Goal: Task Accomplishment & Management: Manage account settings

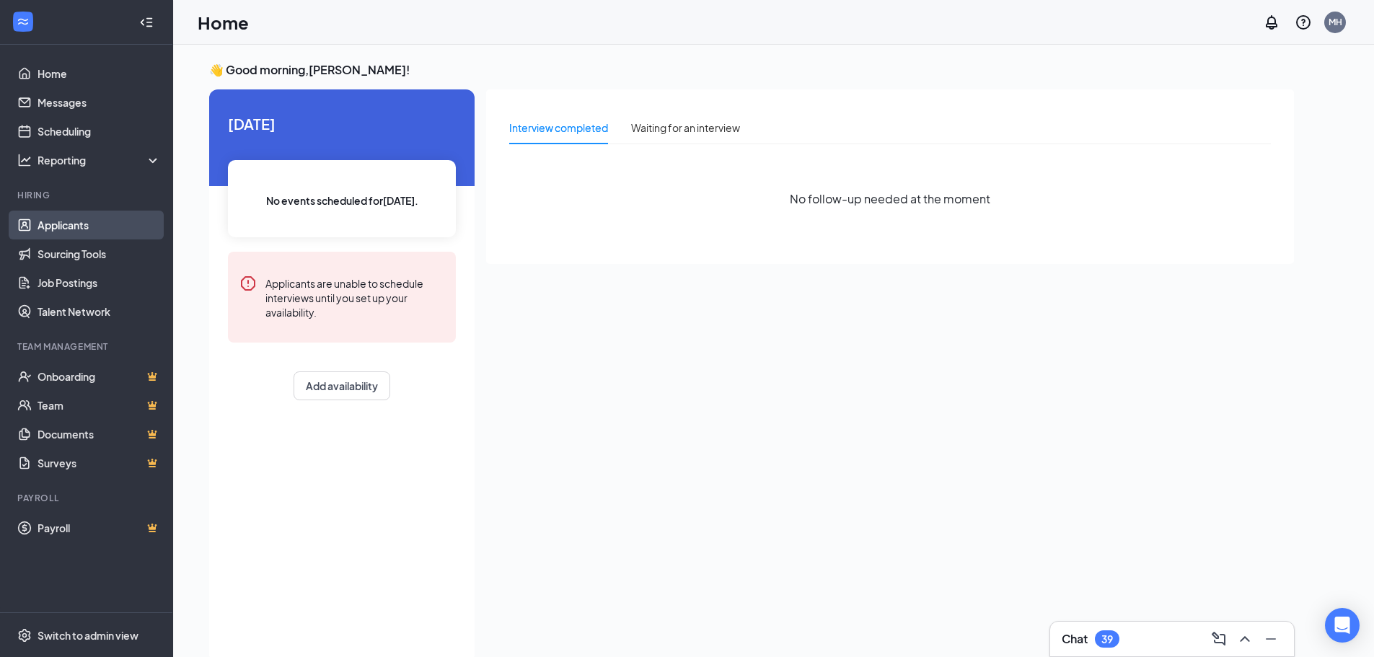
click at [114, 234] on link "Applicants" at bounding box center [99, 225] width 123 height 29
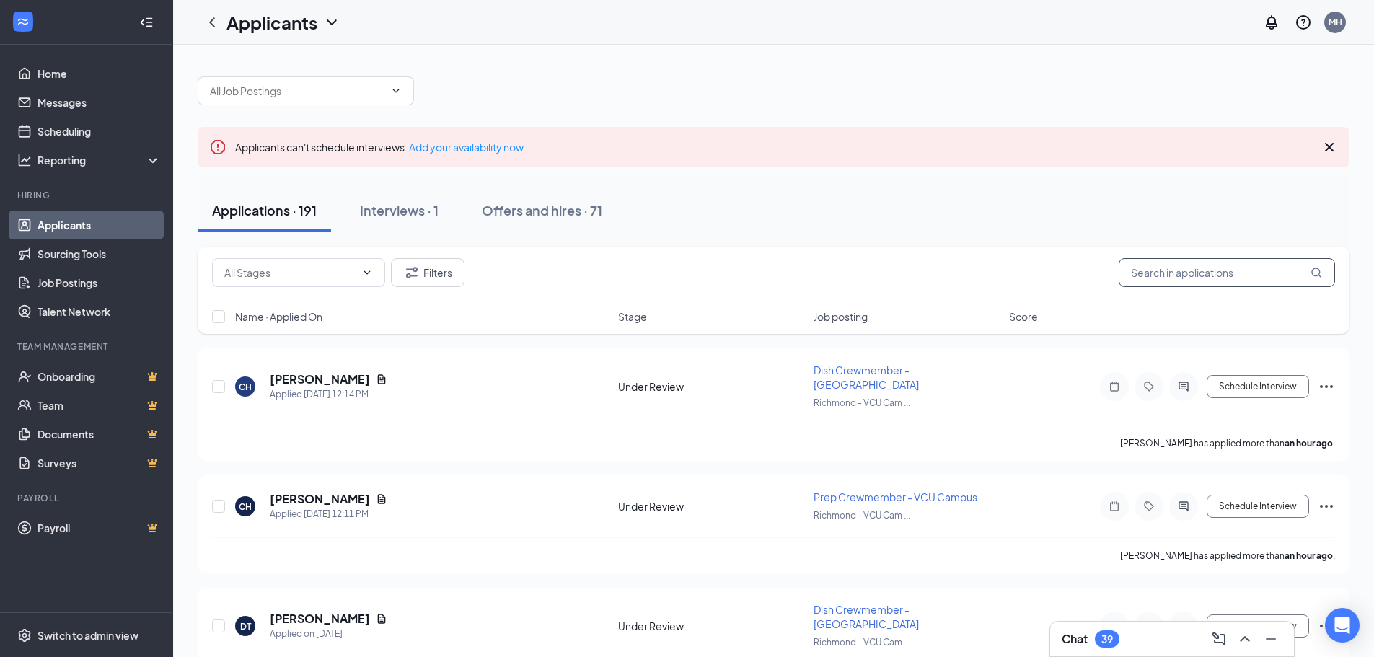
click at [1176, 270] on input "text" at bounding box center [1227, 272] width 216 height 29
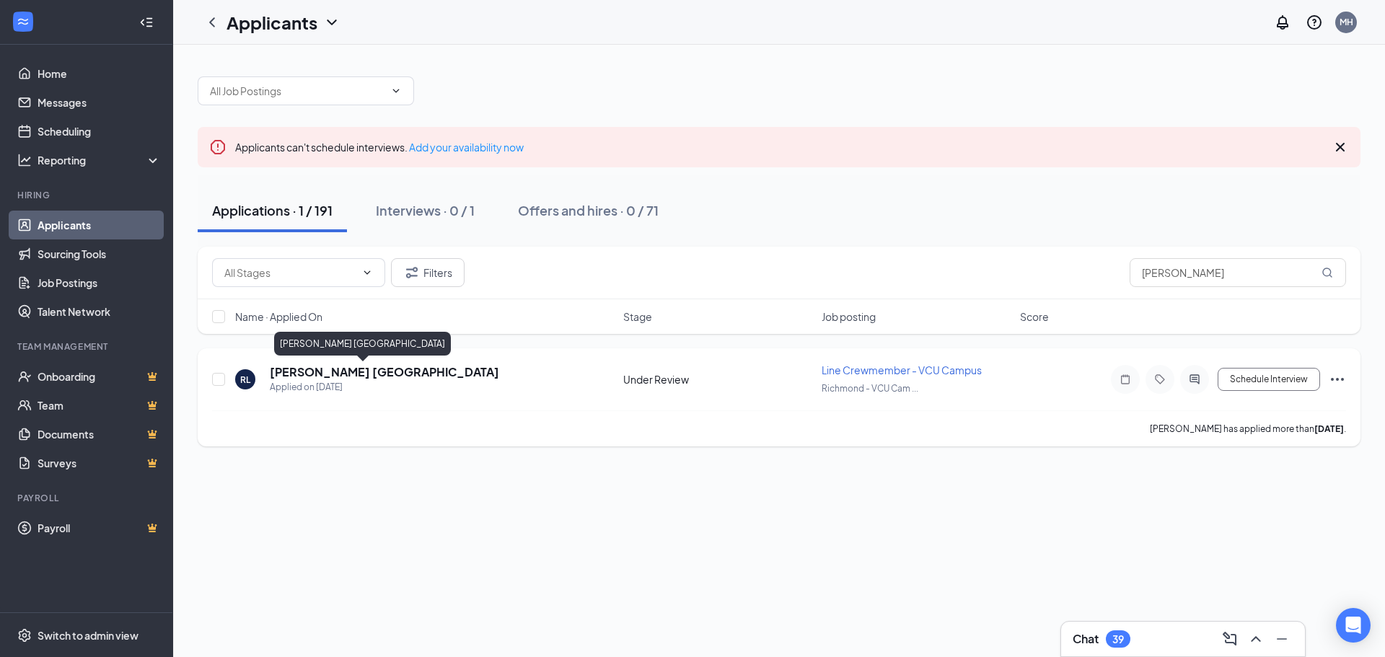
click at [303, 374] on h5 "[PERSON_NAME] [GEOGRAPHIC_DATA]" at bounding box center [384, 372] width 229 height 16
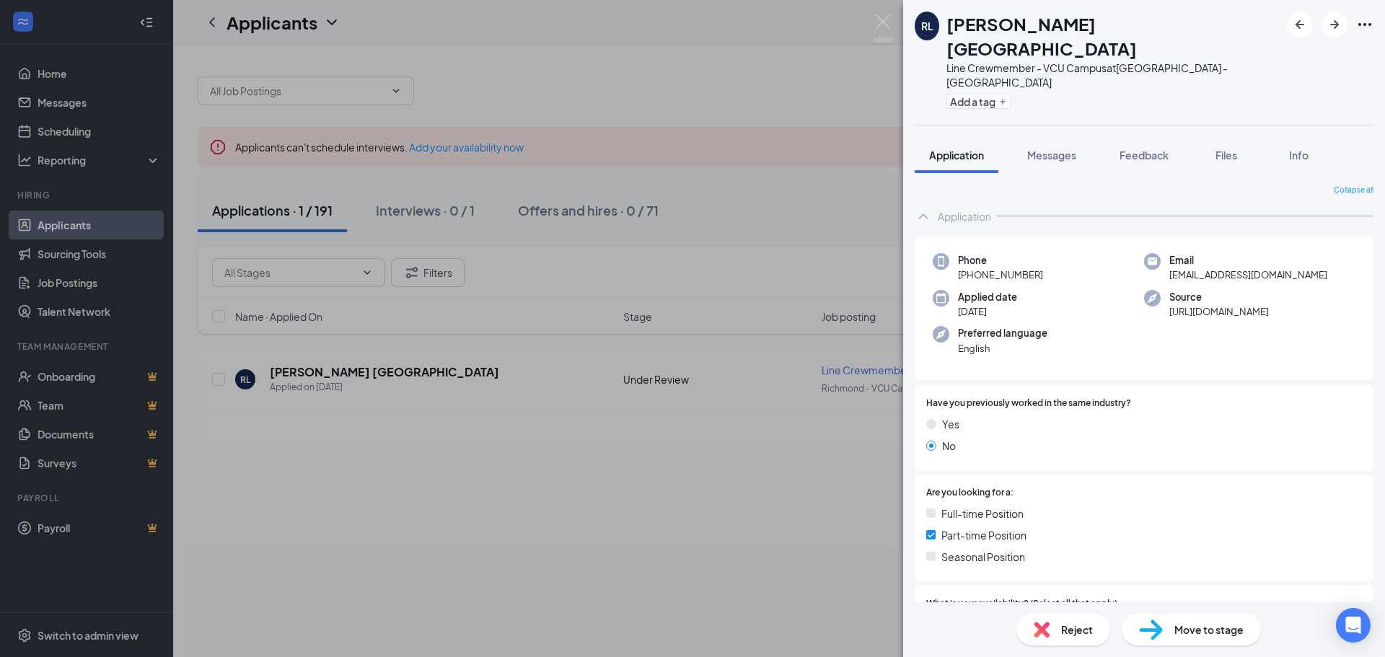
click at [693, 238] on div "[PERSON_NAME] Lisbon Line Crewmember - VCU Campus at [GEOGRAPHIC_DATA] Add a ta…" at bounding box center [692, 328] width 1385 height 657
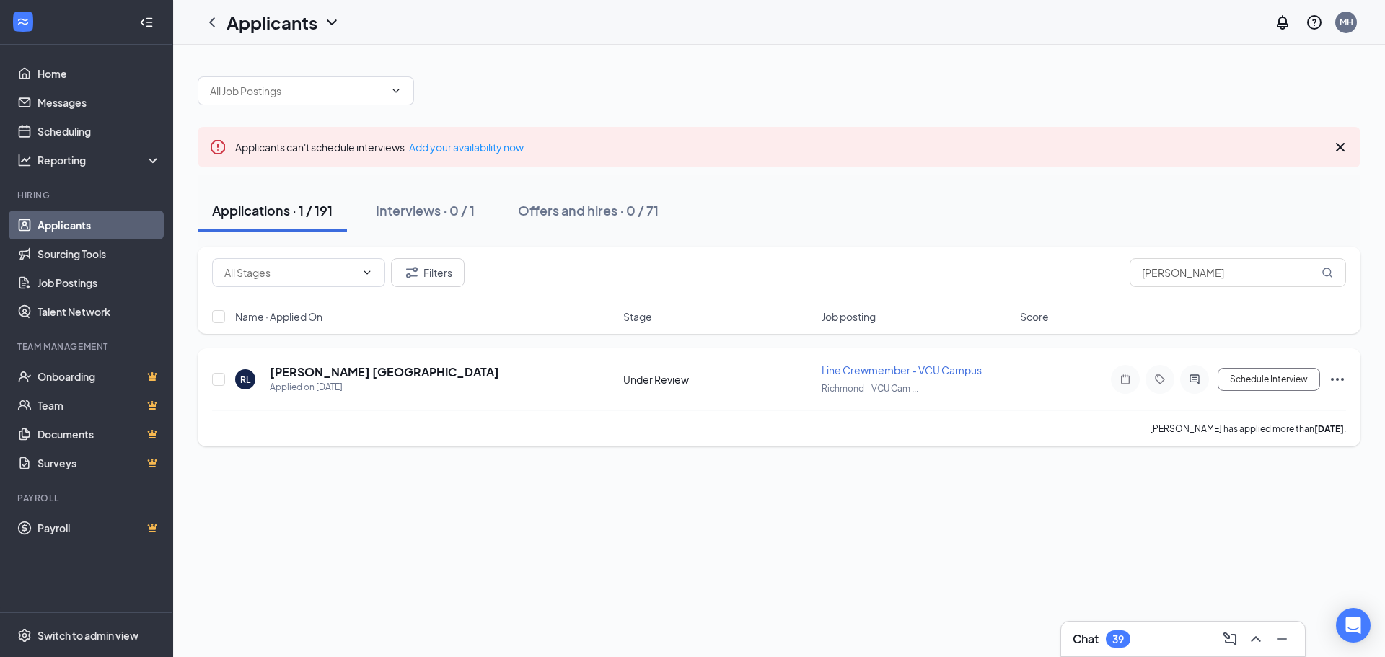
click at [1346, 381] on div "[PERSON_NAME] [GEOGRAPHIC_DATA] Applied on [DATE] Under Review Line Crewmember …" at bounding box center [779, 397] width 1163 height 98
click at [1345, 378] on icon "Ellipses" at bounding box center [1337, 379] width 17 height 17
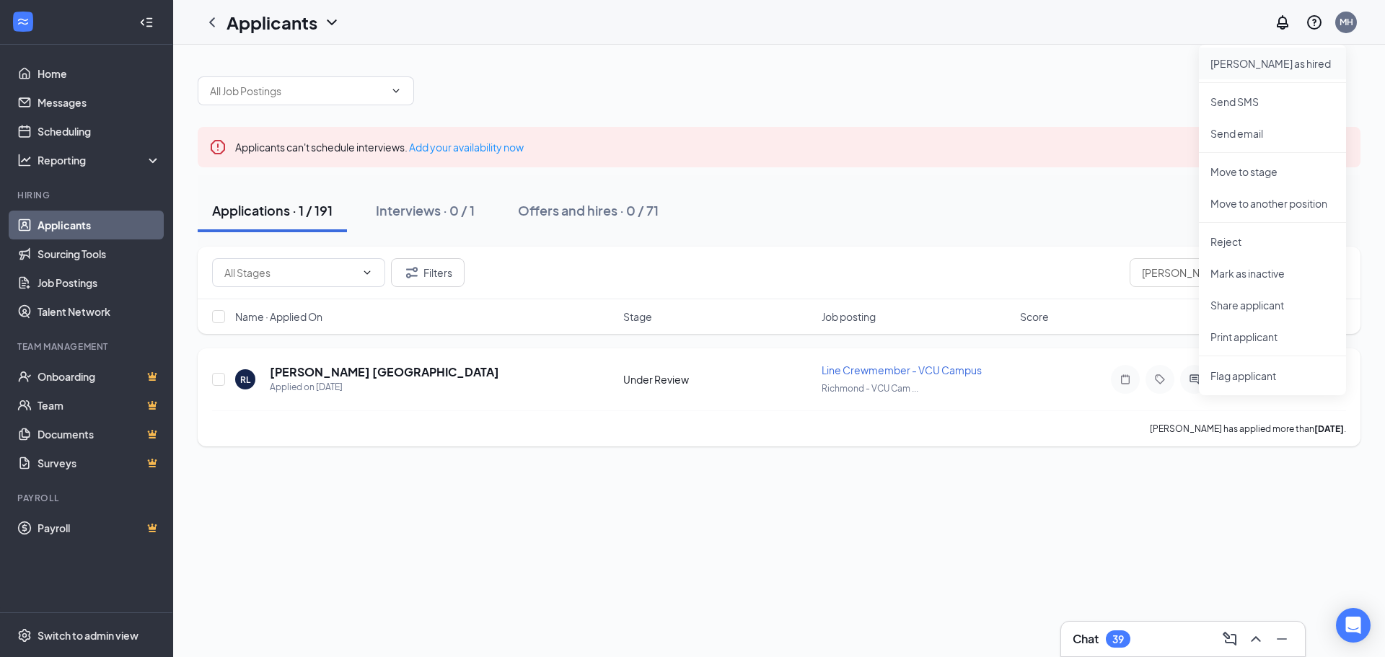
click at [1258, 69] on p "[PERSON_NAME] as hired" at bounding box center [1272, 63] width 124 height 14
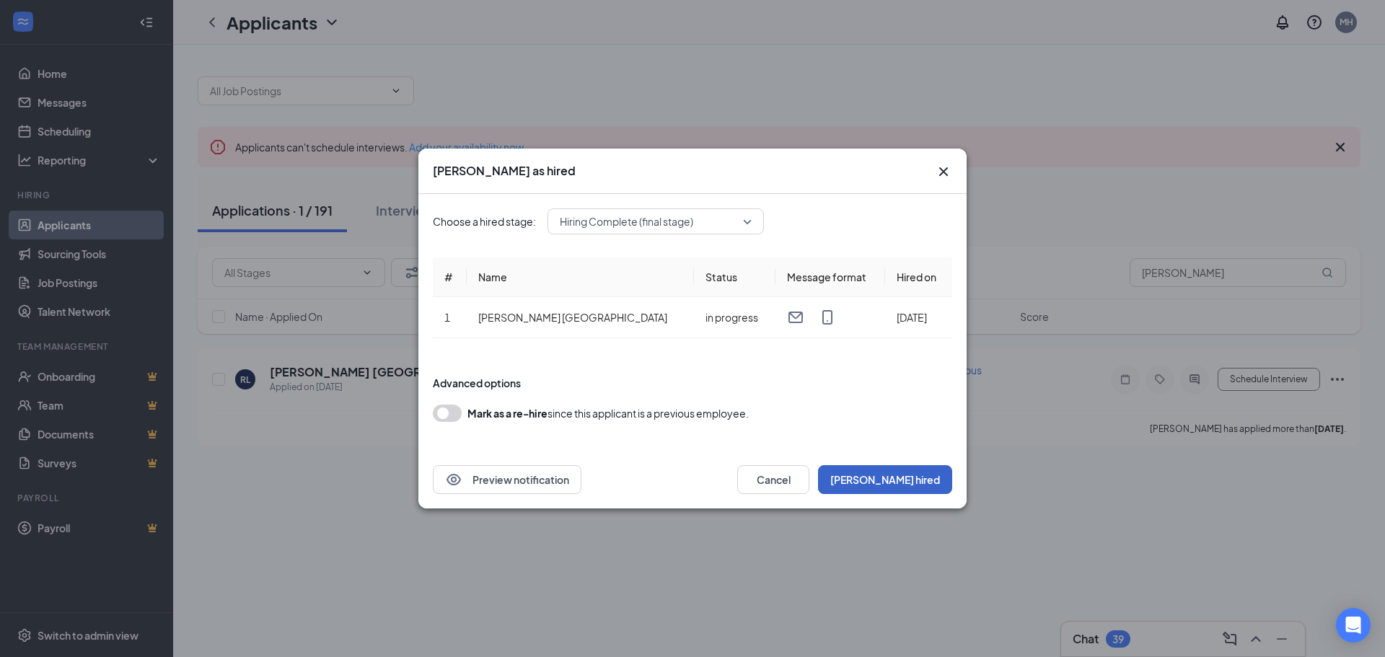
click at [920, 483] on button "[PERSON_NAME] hired" at bounding box center [885, 479] width 134 height 29
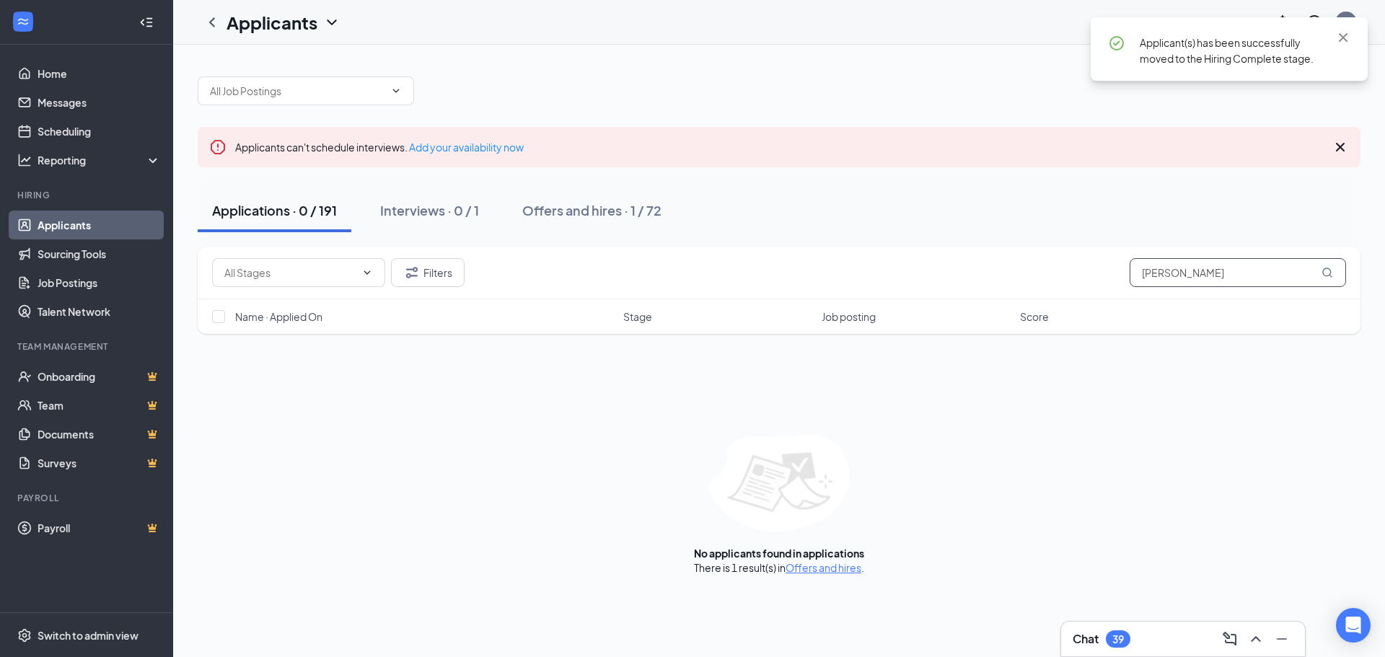
click at [1291, 283] on input "[PERSON_NAME]" at bounding box center [1238, 272] width 216 height 29
type input "r"
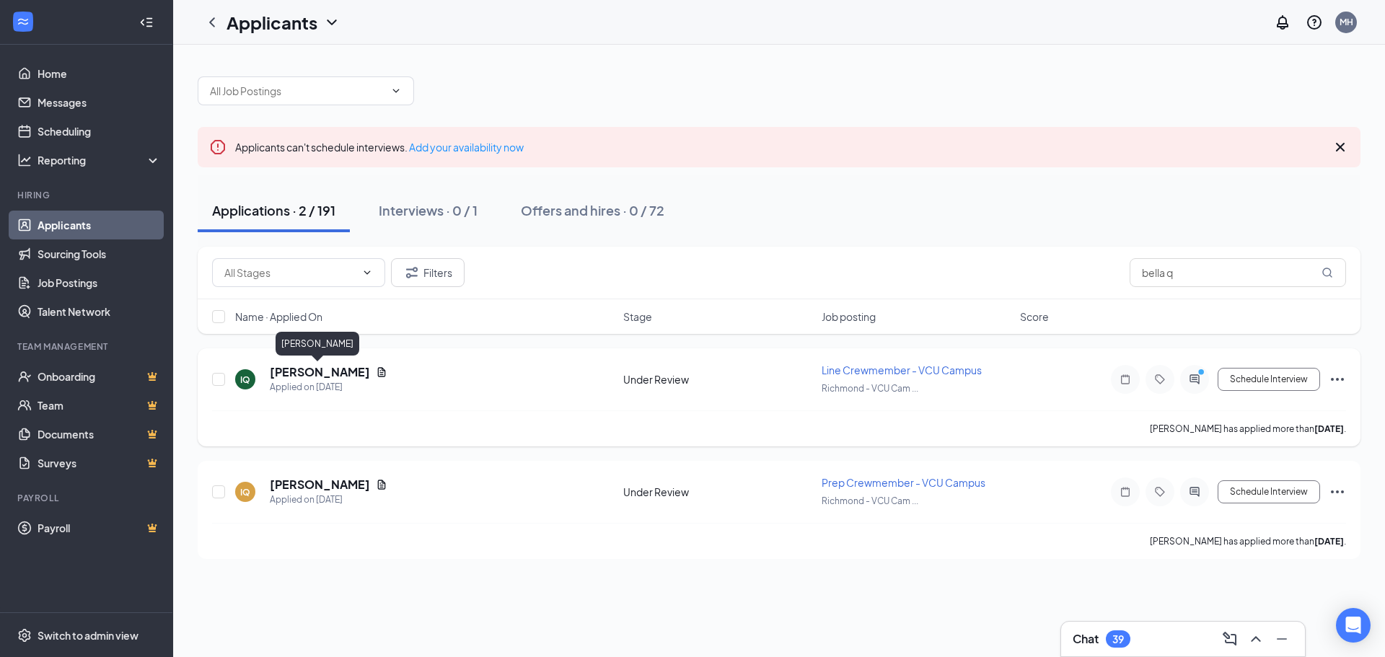
click at [338, 374] on h5 "[PERSON_NAME]" at bounding box center [320, 372] width 100 height 16
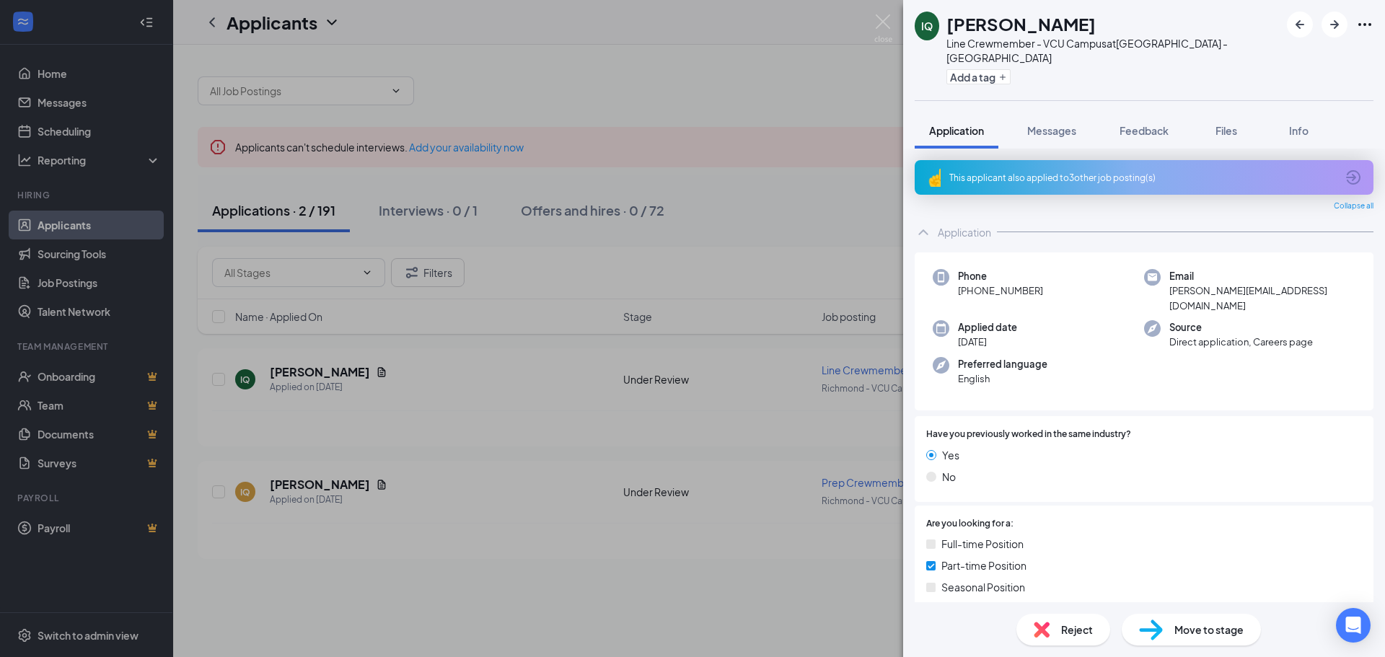
click at [620, 270] on div "IQ [PERSON_NAME] Line Crewmember - VCU Campus at [GEOGRAPHIC_DATA] Add a tag Ap…" at bounding box center [692, 328] width 1385 height 657
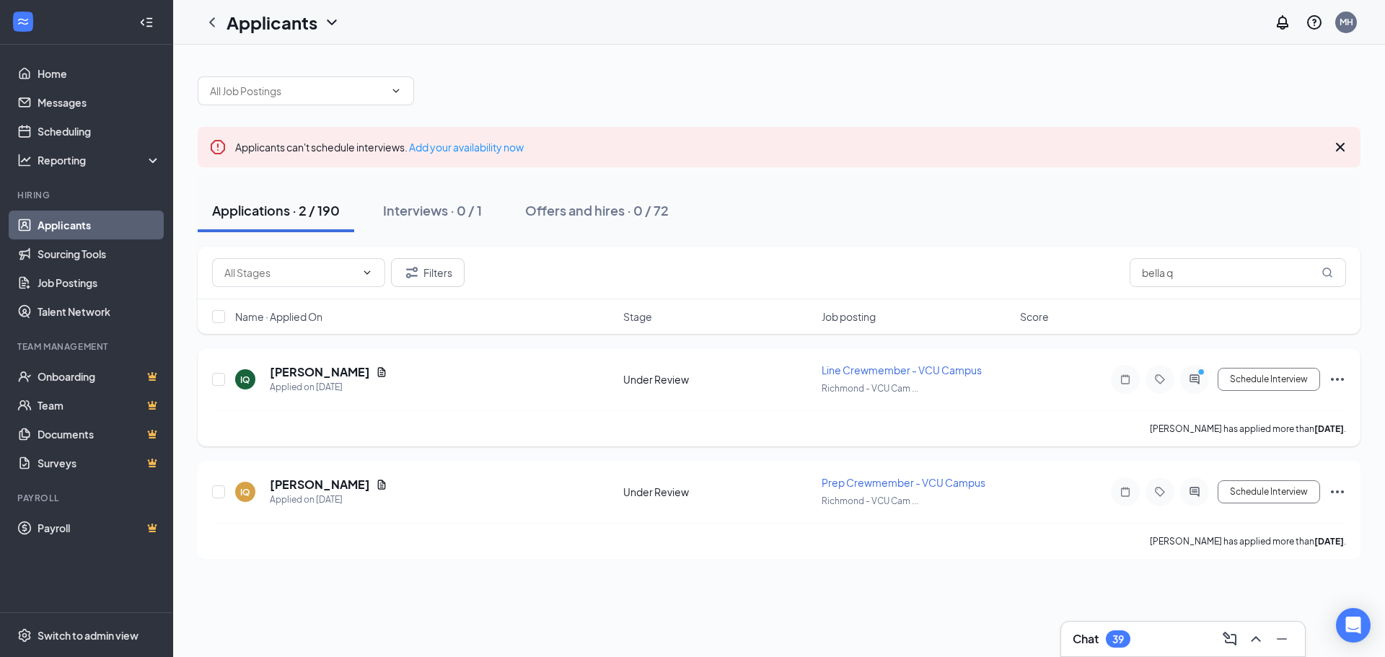
click at [1338, 377] on icon "Ellipses" at bounding box center [1337, 379] width 17 height 17
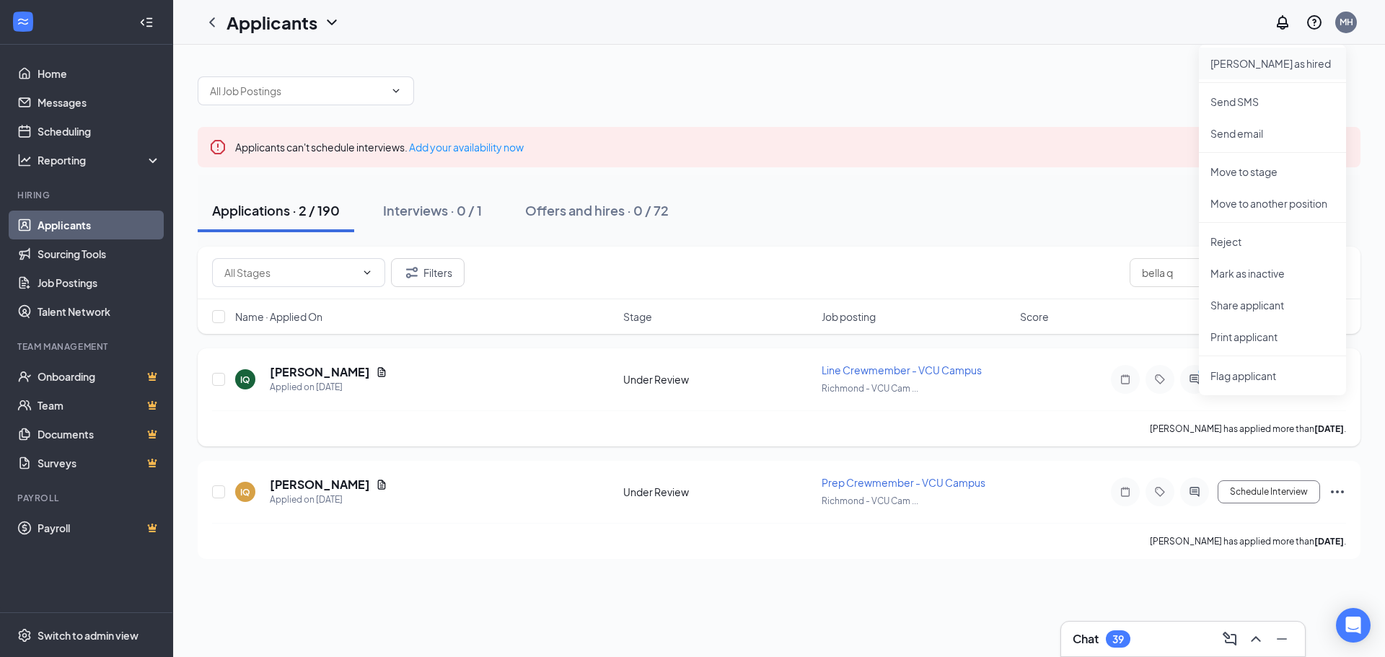
click at [1249, 58] on p "[PERSON_NAME] as hired" at bounding box center [1272, 63] width 124 height 14
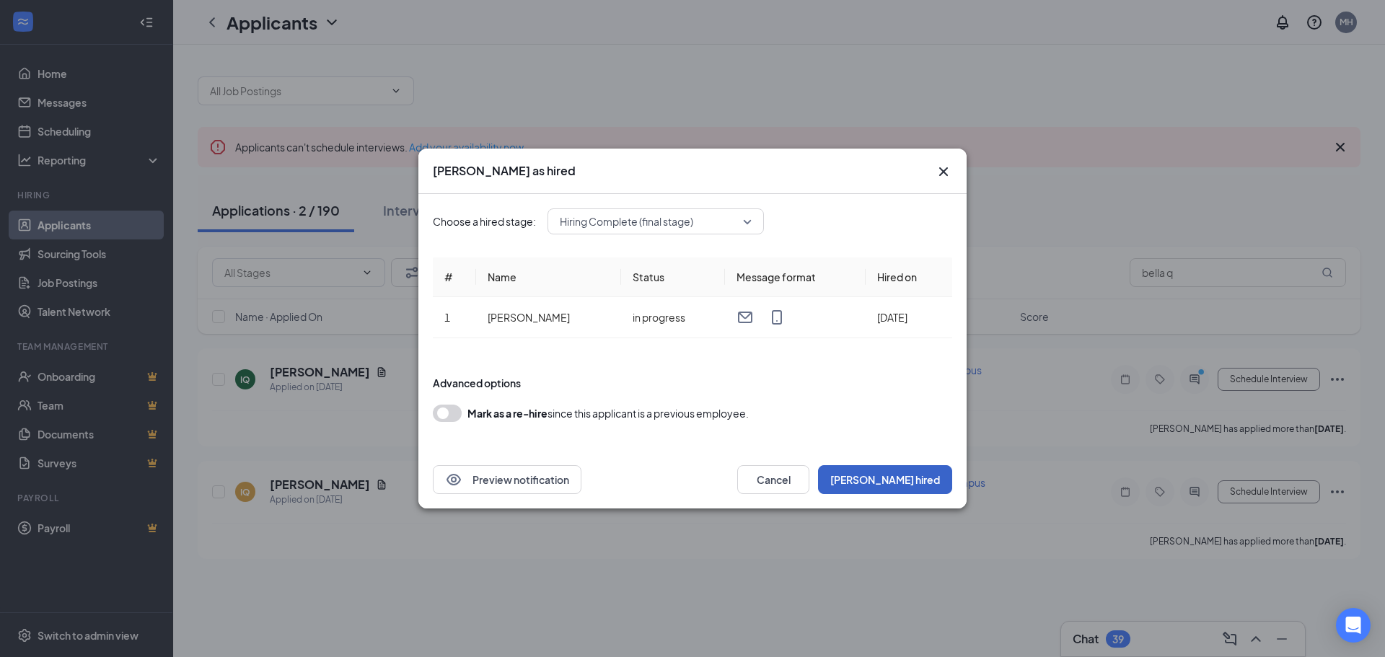
click at [912, 488] on button "[PERSON_NAME] hired" at bounding box center [885, 479] width 134 height 29
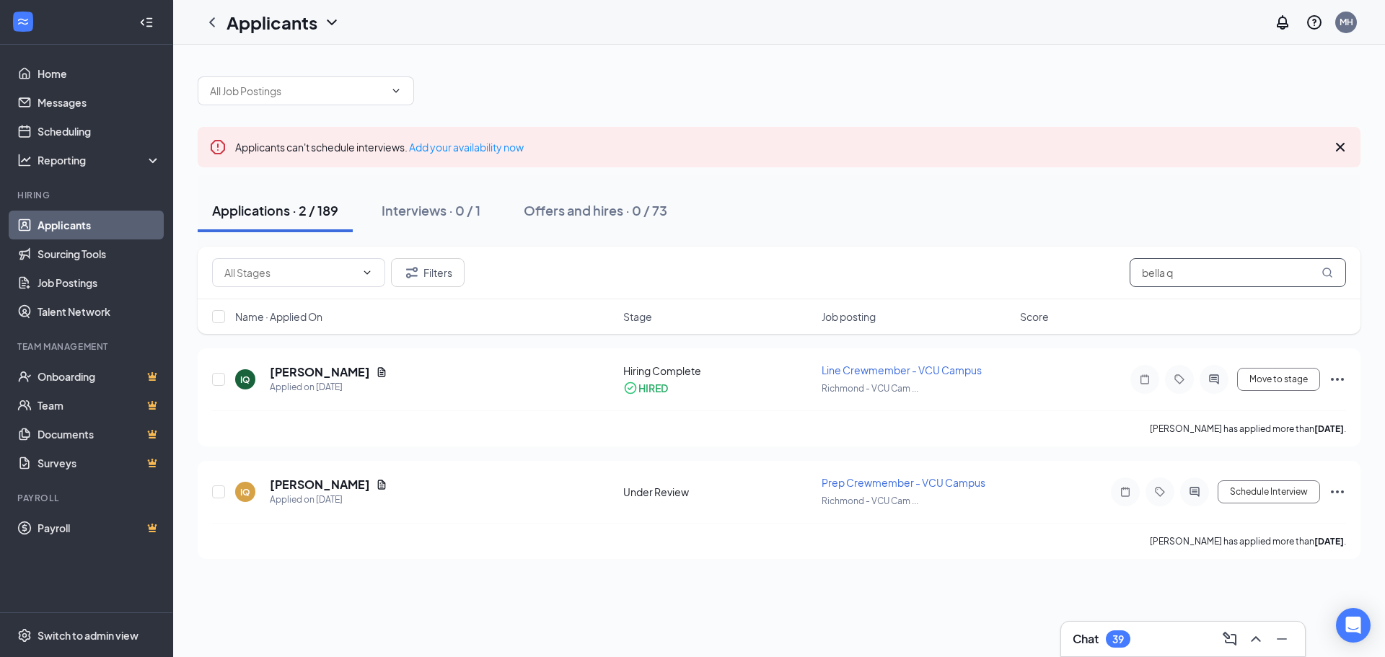
click at [1181, 284] on input "bella q" at bounding box center [1238, 272] width 216 height 29
type input "b"
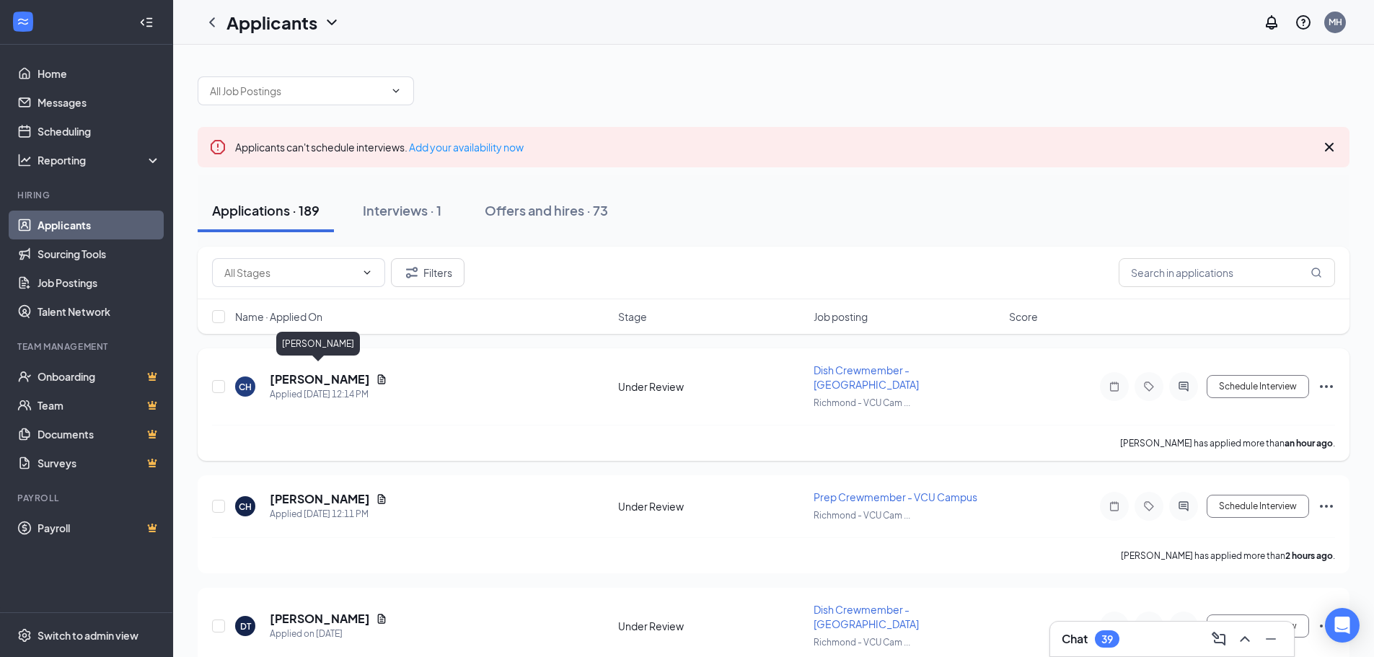
click at [317, 374] on h5 "[PERSON_NAME]" at bounding box center [320, 379] width 100 height 16
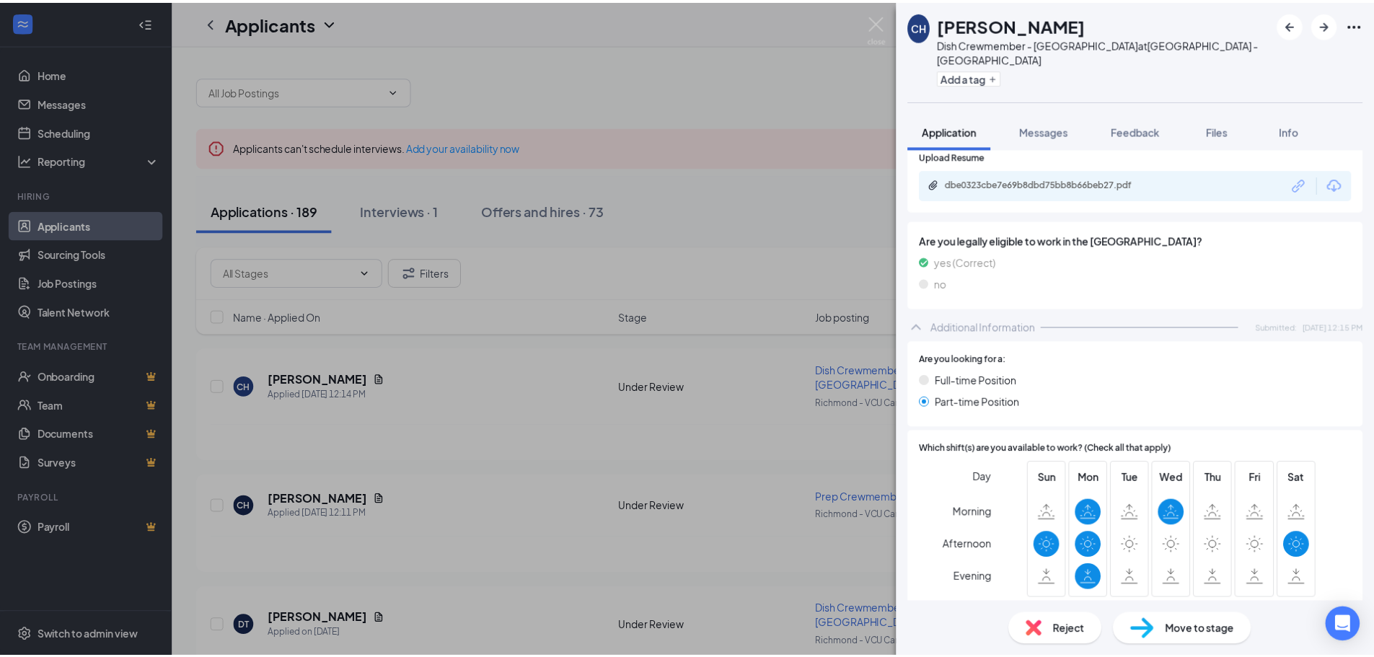
scroll to position [649, 0]
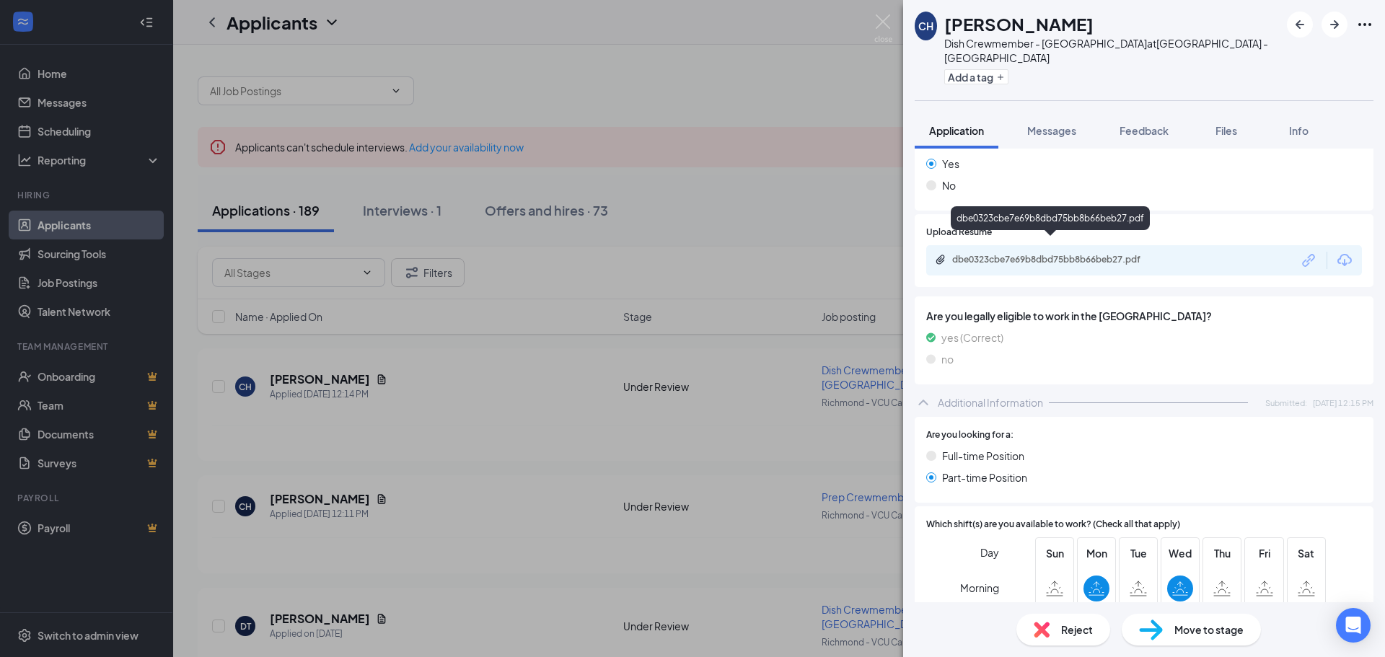
click at [1145, 254] on div "dbe0323cbe7e69b8dbd75bb8b66beb27.pdf" at bounding box center [1052, 261] width 234 height 14
click at [609, 108] on div "CH [PERSON_NAME] Dish Crewmember - VCU Campus at [GEOGRAPHIC_DATA] Add a tag Ap…" at bounding box center [692, 328] width 1385 height 657
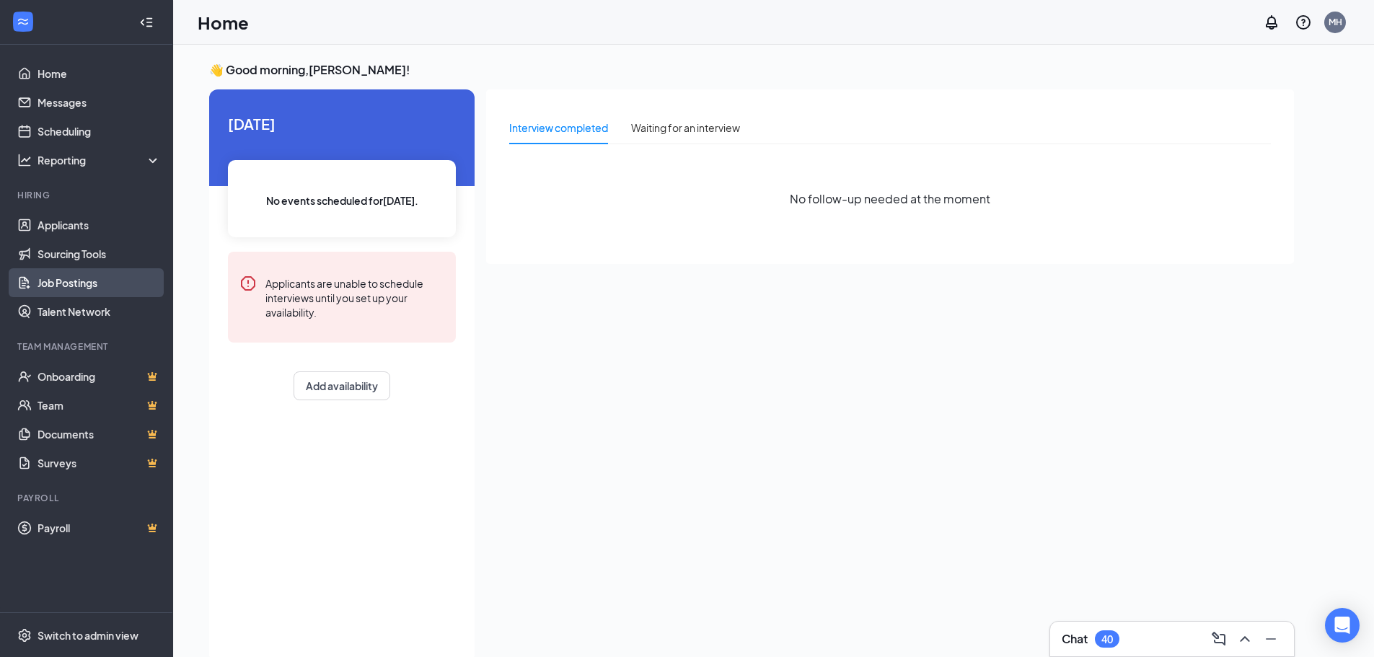
click at [73, 282] on link "Job Postings" at bounding box center [99, 282] width 123 height 29
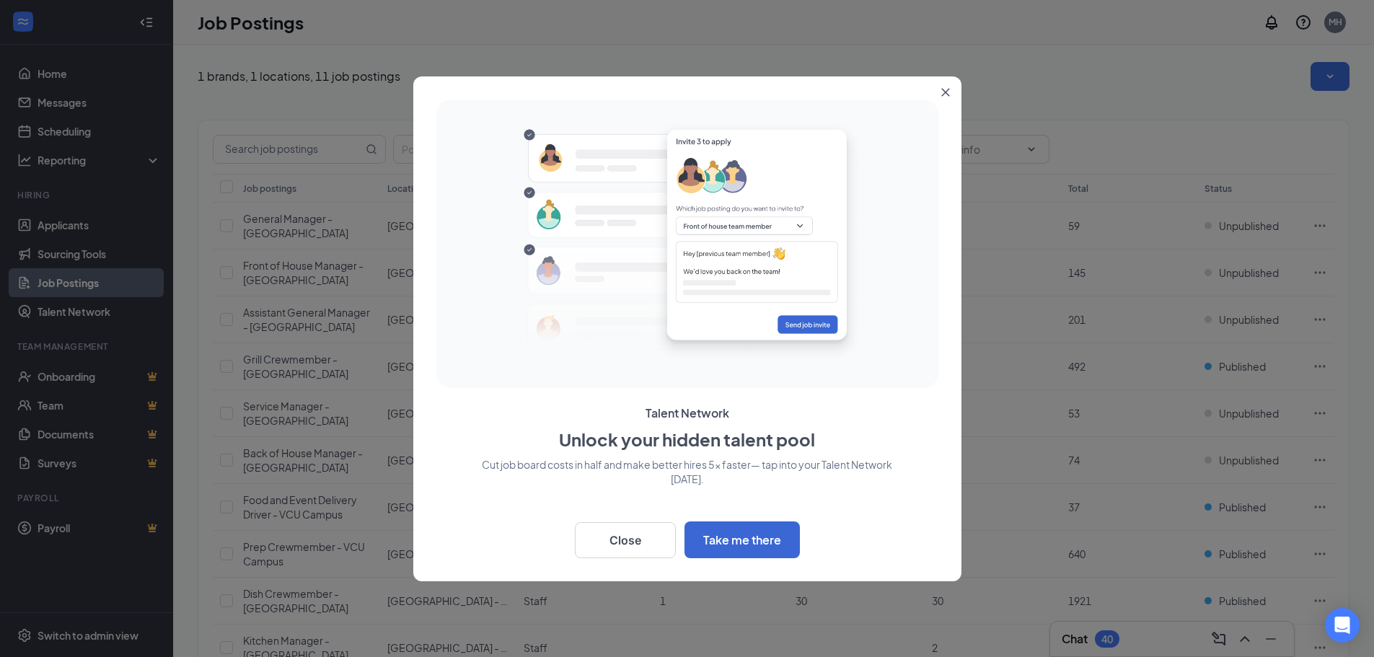
click at [949, 89] on icon "Close" at bounding box center [945, 92] width 8 height 8
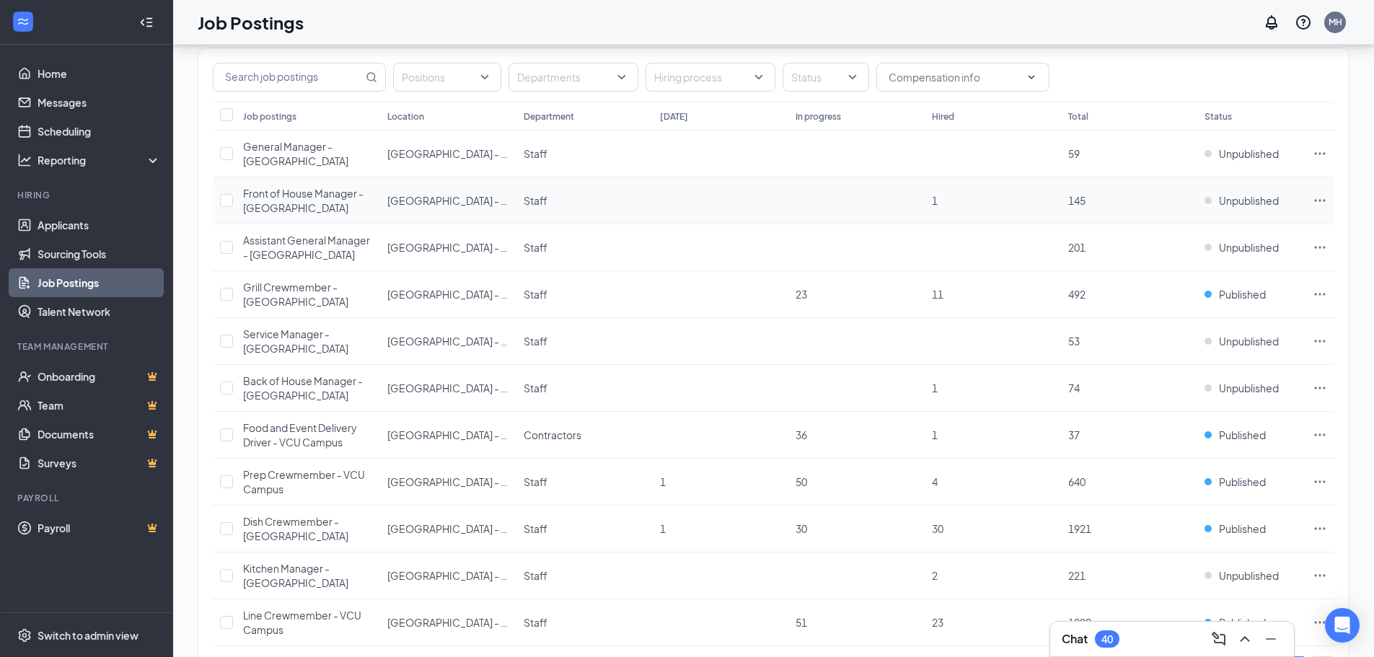
scroll to position [141, 0]
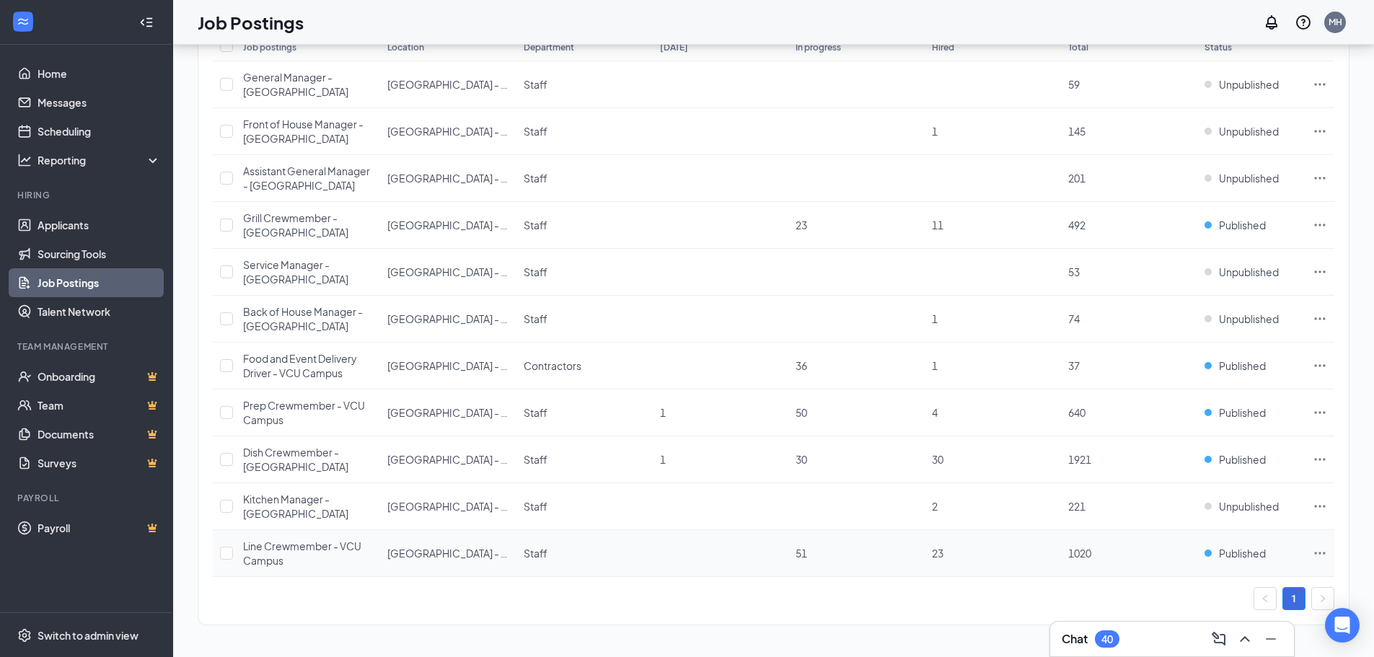
click at [1313, 552] on icon "Ellipses" at bounding box center [1320, 553] width 14 height 14
click at [224, 552] on input "checkbox" at bounding box center [226, 553] width 13 height 13
checkbox input "true"
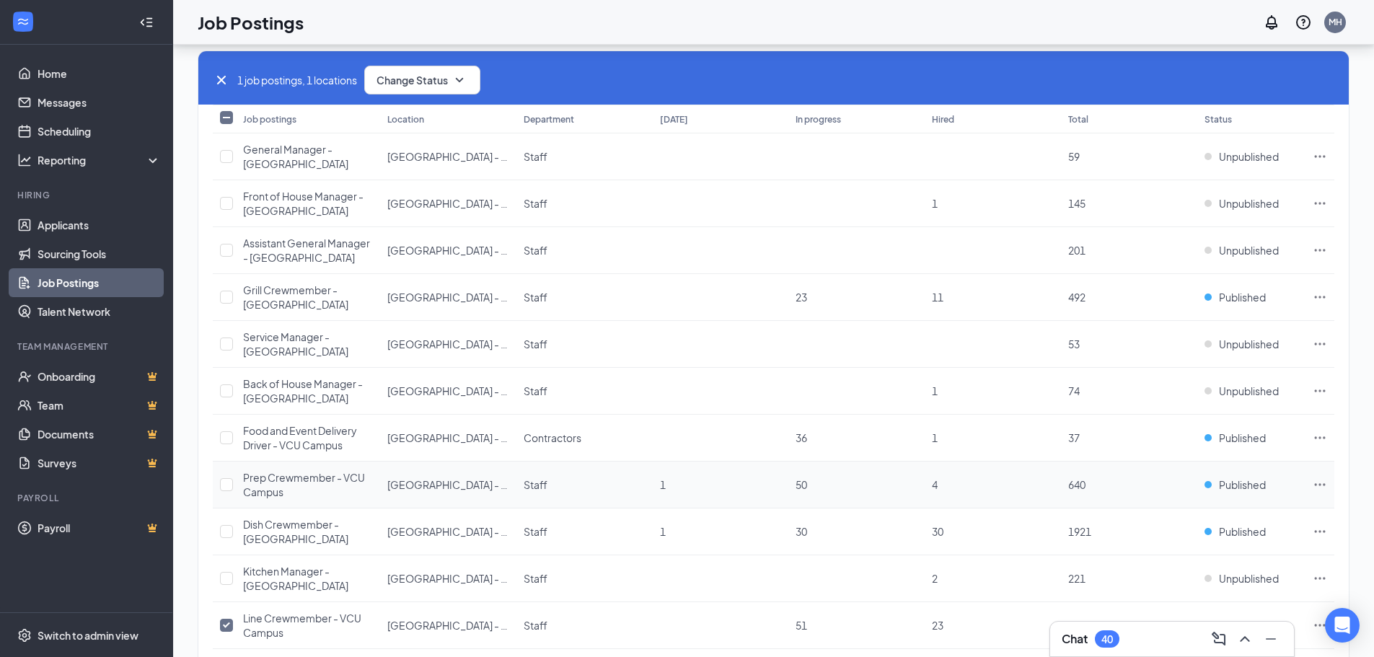
scroll to position [0, 0]
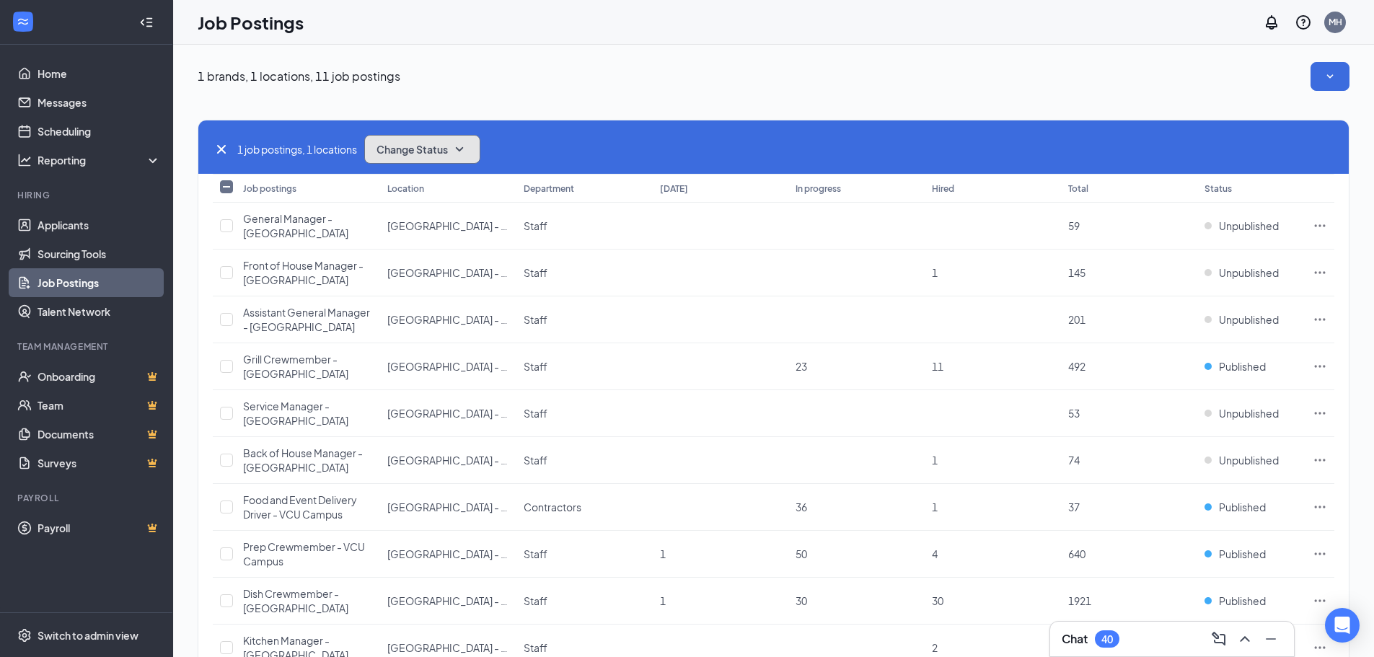
click at [443, 156] on button "Change Status" at bounding box center [422, 149] width 116 height 29
click at [423, 226] on span "Unpublish" at bounding box center [402, 220] width 47 height 16
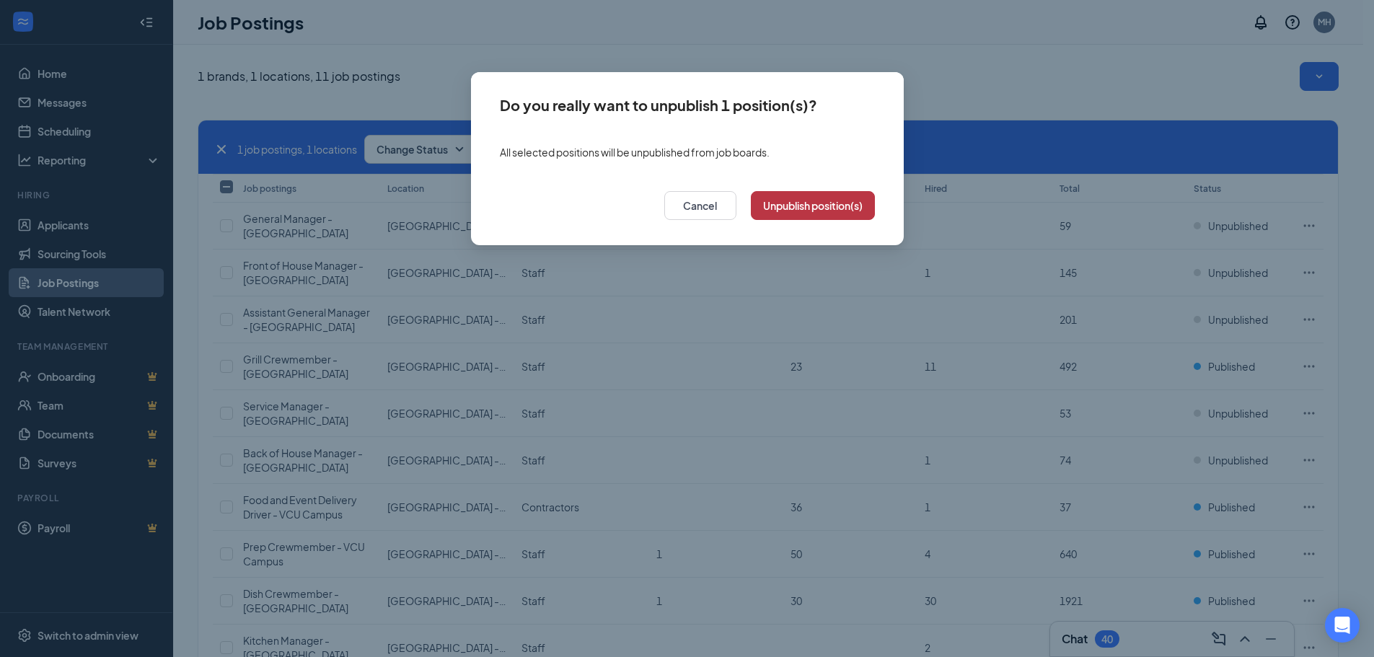
click at [807, 204] on button "Unpublish position(s)" at bounding box center [813, 205] width 124 height 29
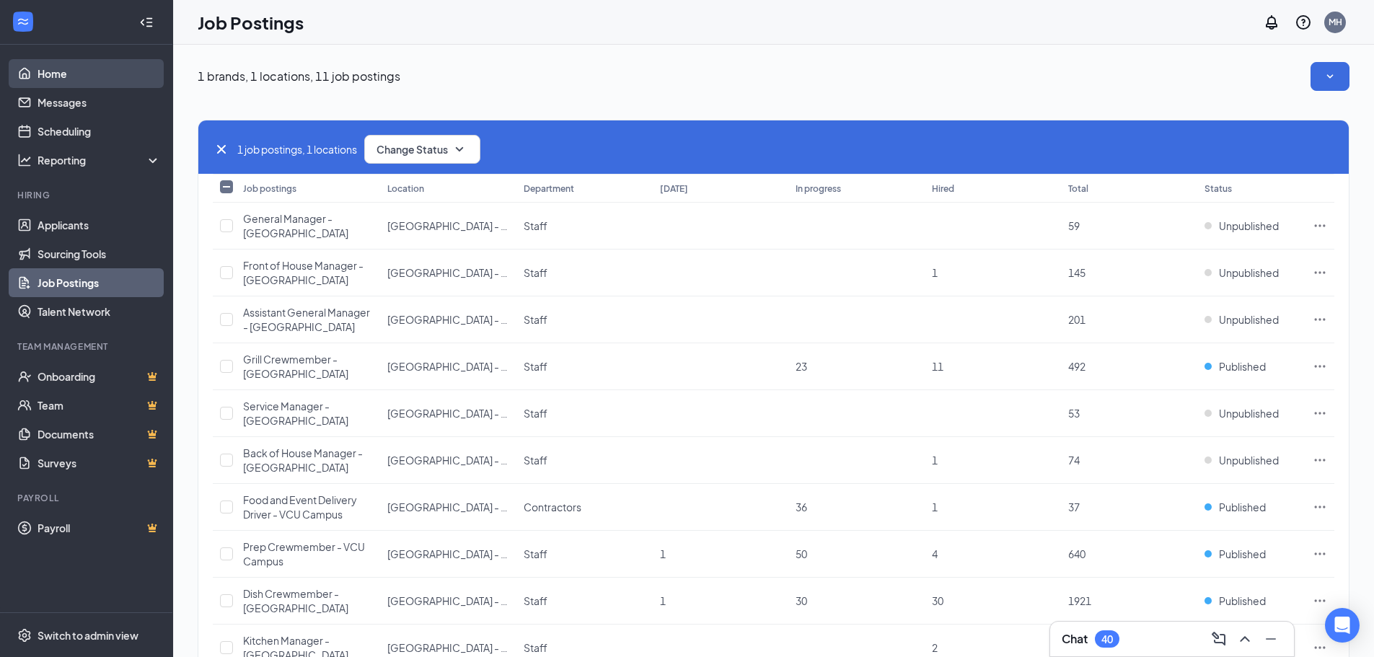
click at [78, 79] on link "Home" at bounding box center [99, 73] width 123 height 29
